Goal: Find specific page/section: Find specific page/section

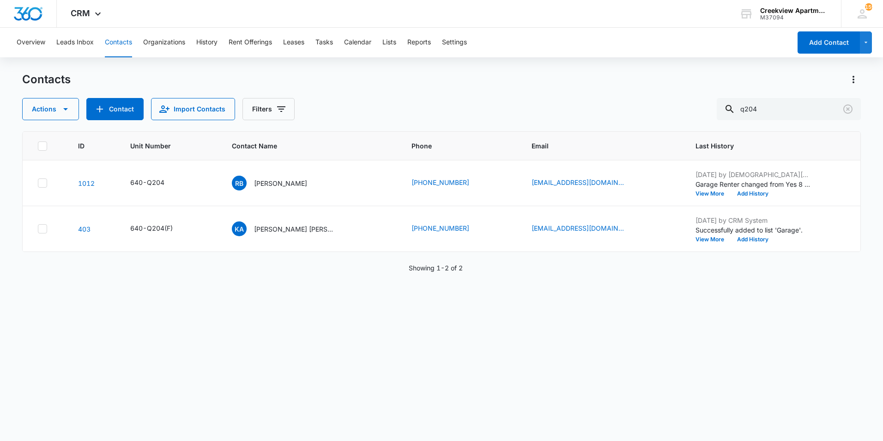
click at [846, 111] on icon "Clear" at bounding box center [848, 108] width 11 height 11
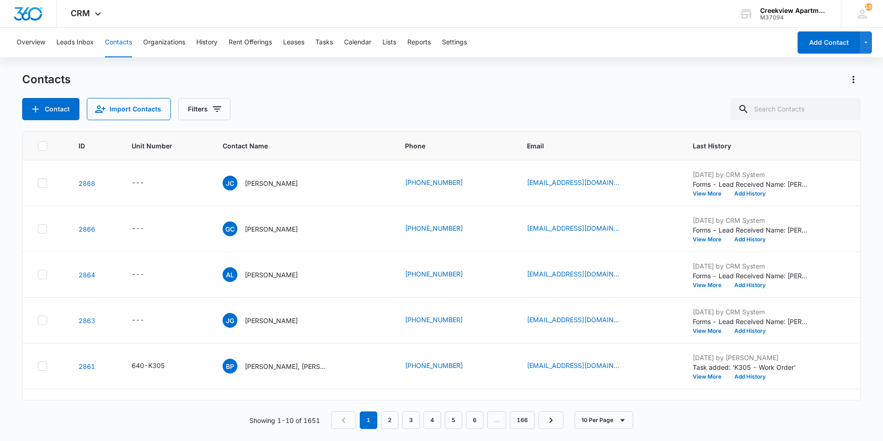
click at [735, 65] on div "Overview Leads Inbox Contacts Organizations History Rent Offerings Leases Tasks…" at bounding box center [441, 234] width 883 height 412
click at [881, 128] on main "Contacts Contact Import Contacts Filters ID Unit Number Contact Name Phone Emai…" at bounding box center [441, 256] width 883 height 368
click at [791, 114] on input "text" at bounding box center [796, 109] width 130 height 22
type input "[PERSON_NAME]"
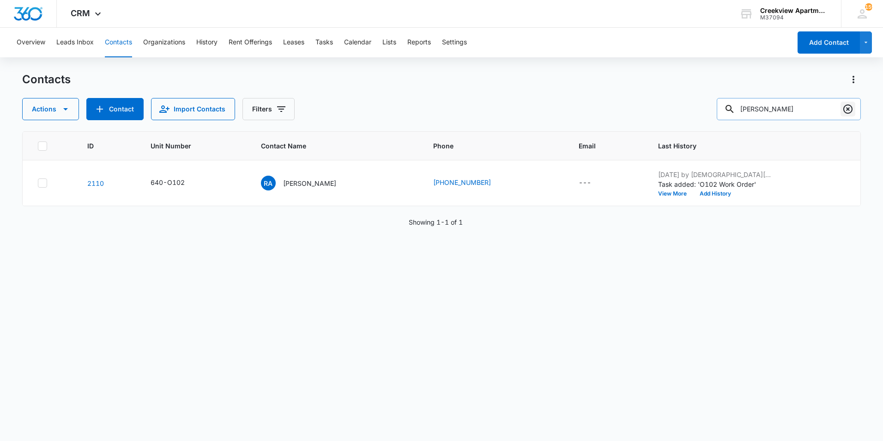
click at [855, 114] on button "Clear" at bounding box center [848, 109] width 15 height 15
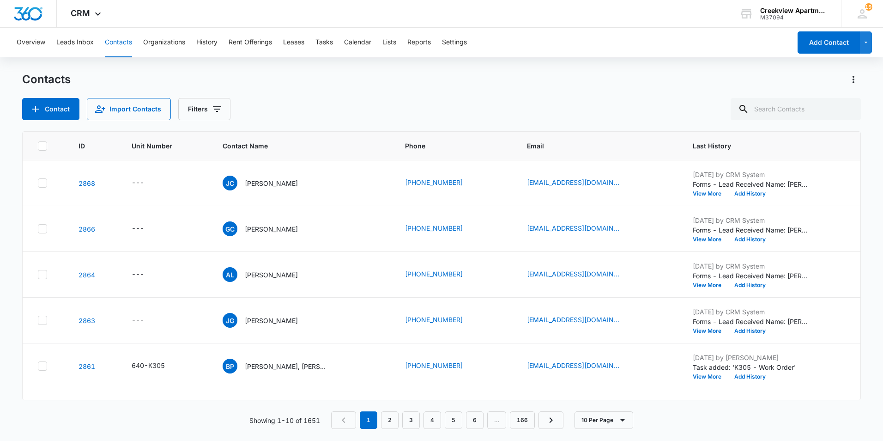
click at [648, 99] on div "Contact Import Contacts Filters" at bounding box center [441, 109] width 839 height 22
click at [502, 98] on div "Contact Import Contacts Filters" at bounding box center [441, 109] width 839 height 22
click at [680, 98] on div "Contact Import Contacts Filters" at bounding box center [441, 109] width 839 height 22
